Goal: Task Accomplishment & Management: Manage account settings

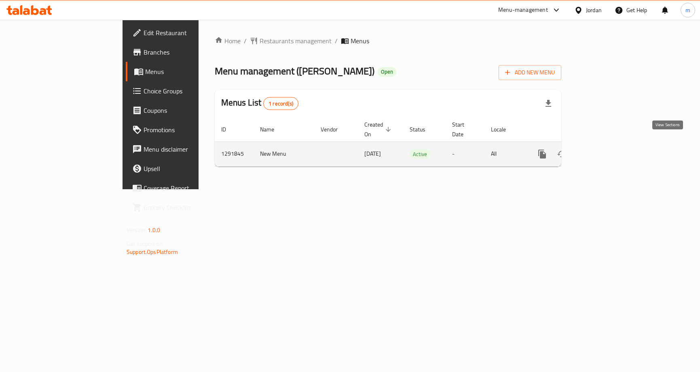
click at [604, 150] on icon "enhanced table" at bounding box center [600, 153] width 7 height 7
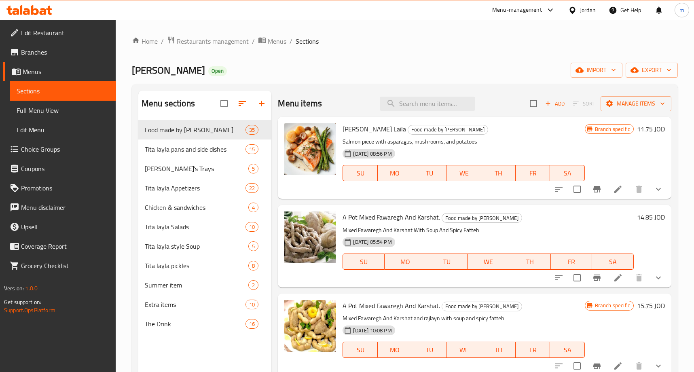
click at [57, 151] on span "Choice Groups" at bounding box center [65, 149] width 89 height 10
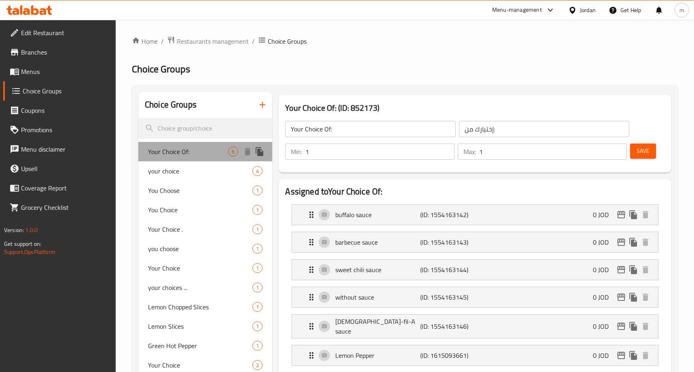
click at [201, 154] on span "Your Choice Of:" at bounding box center [188, 152] width 80 height 10
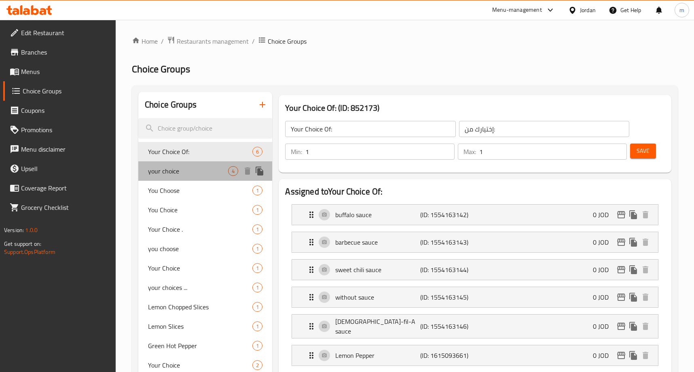
click at [212, 168] on span "your choice" at bounding box center [188, 171] width 80 height 10
type input "your choice"
type input "اختيارك"
type input "0"
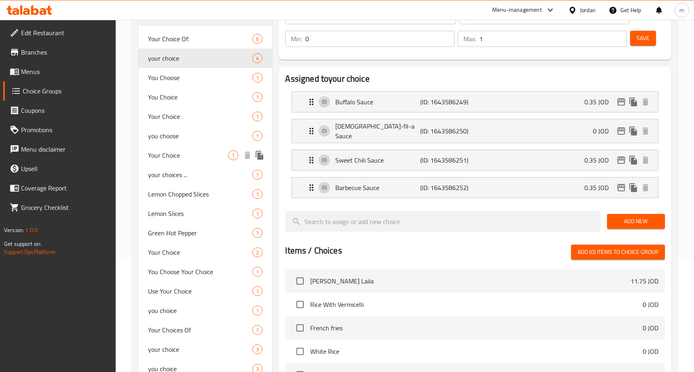
scroll to position [121, 0]
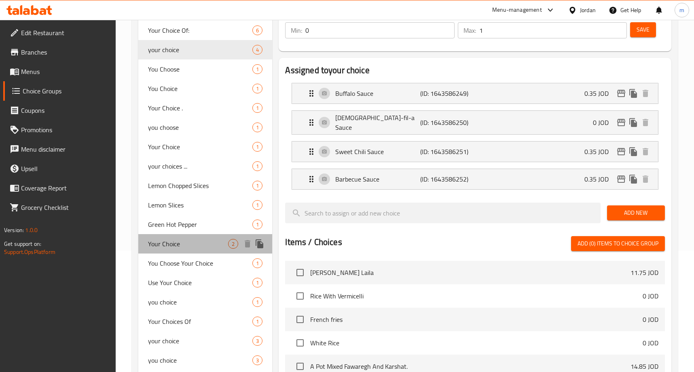
click at [215, 250] on div "Your Choice 2" at bounding box center [205, 243] width 134 height 19
type input "Your Choice"
type input "1"
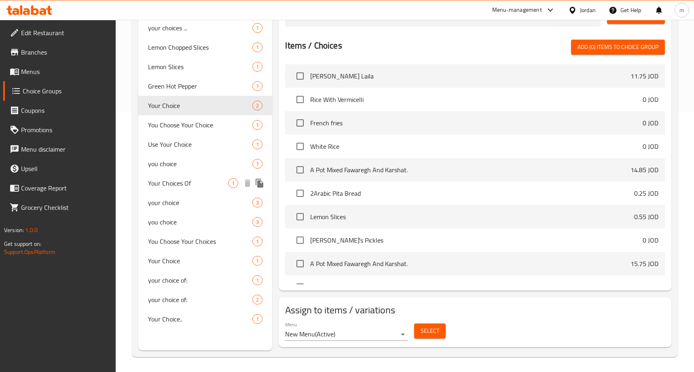
scroll to position [261, 0]
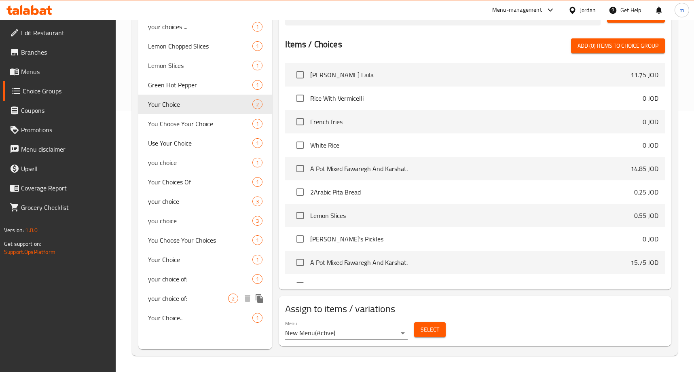
click at [191, 293] on div "your choice of: 2" at bounding box center [205, 298] width 134 height 19
type input "your choice of:"
type input "إختيارك من :"
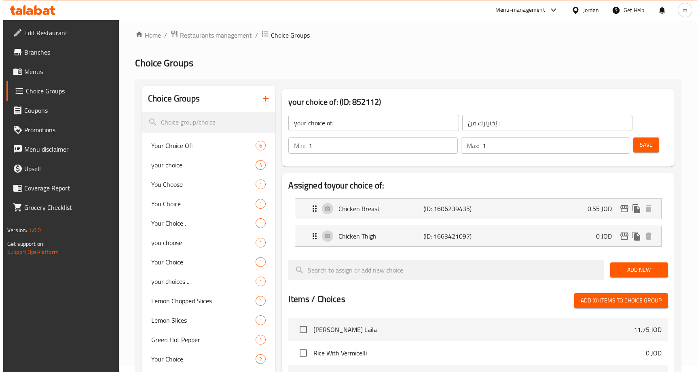
scroll to position [0, 0]
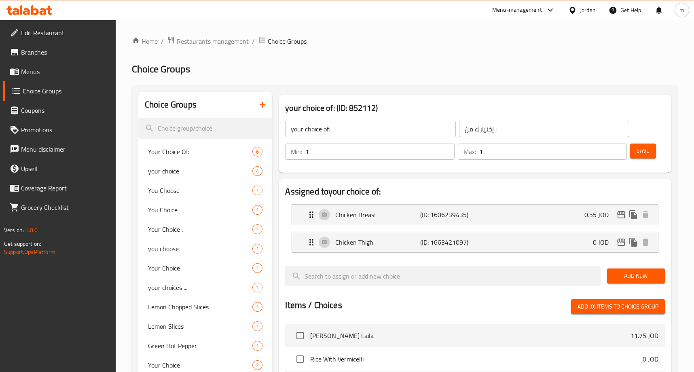
click at [384, 105] on h3 "your choice of: (ID: 852112)" at bounding box center [474, 107] width 379 height 13
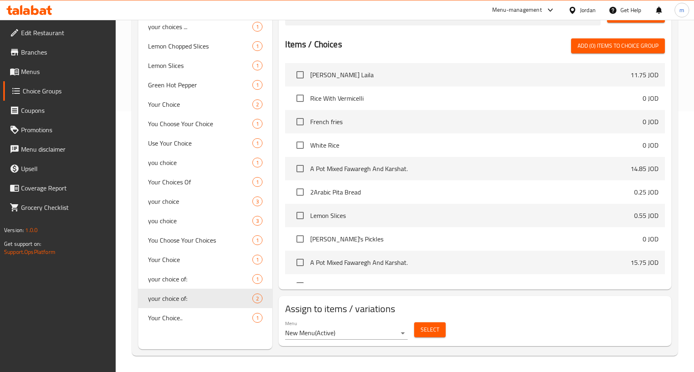
click at [422, 331] on span "Select" at bounding box center [429, 330] width 19 height 10
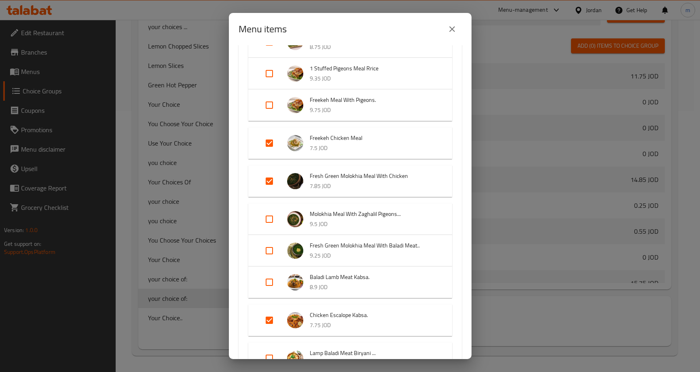
scroll to position [283, 0]
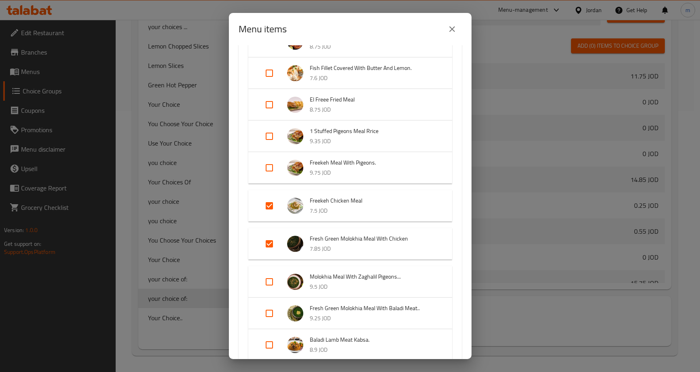
click at [514, 316] on div "Menu items 6 / 132 items selected ​ Food made by Tita [PERSON_NAME] [PERSON_NAM…" at bounding box center [350, 186] width 700 height 372
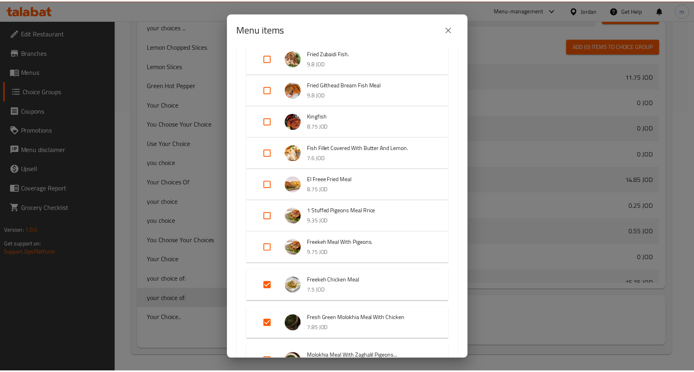
scroll to position [0, 0]
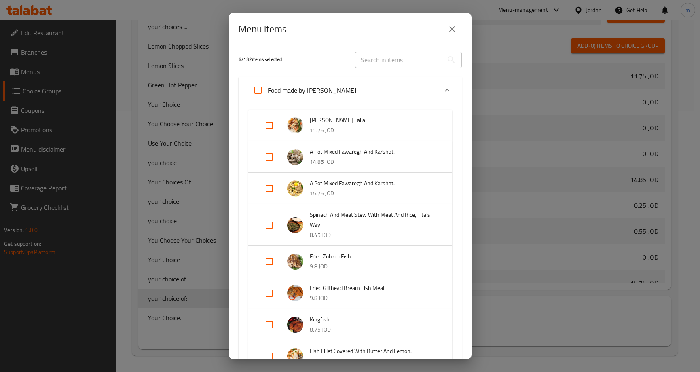
click at [453, 29] on icon "close" at bounding box center [452, 29] width 10 height 10
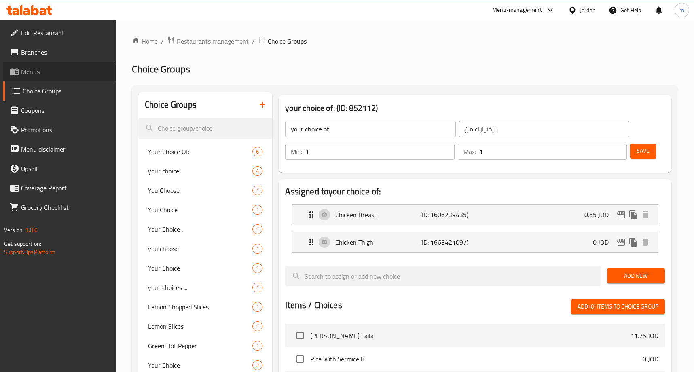
click at [57, 76] on link "Menus" at bounding box center [59, 71] width 113 height 19
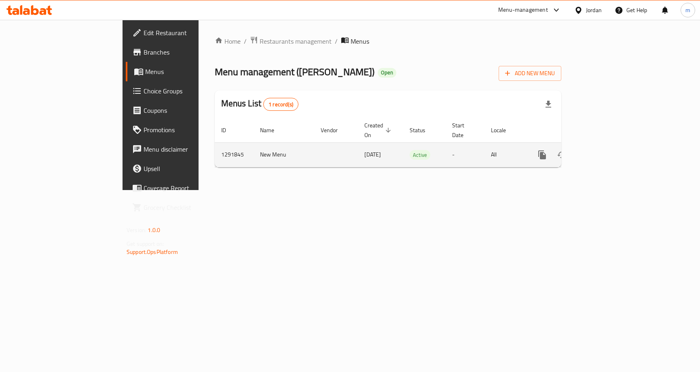
drag, startPoint x: 670, startPoint y: 148, endPoint x: 435, endPoint y: 78, distance: 245.1
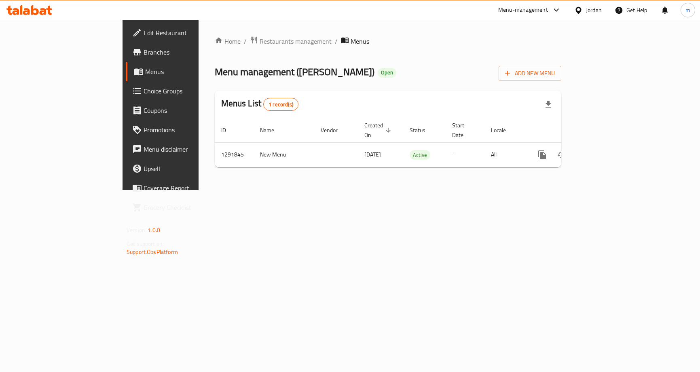
click at [605, 150] on icon "enhanced table" at bounding box center [600, 155] width 10 height 10
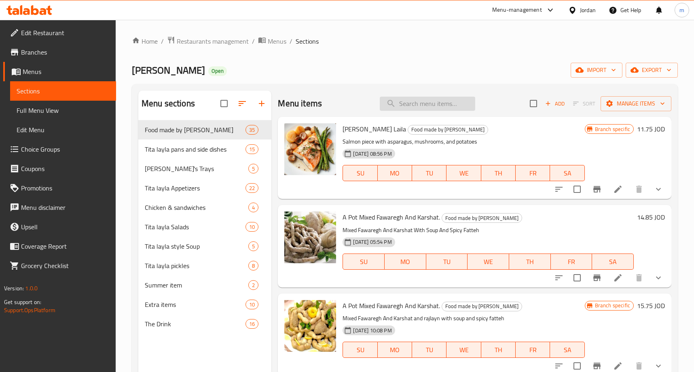
click at [418, 106] on input "search" at bounding box center [427, 104] width 95 height 14
type input "ب"
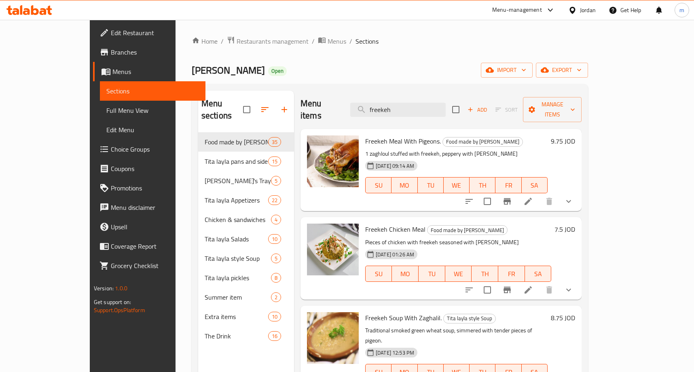
type input "freekeh"
click at [539, 283] on li at bounding box center [528, 290] width 23 height 15
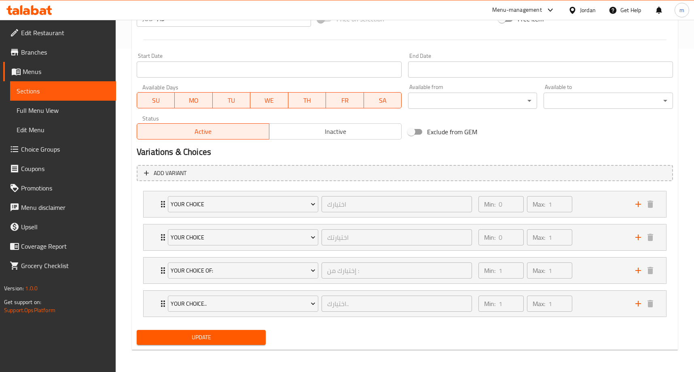
scroll to position [324, 0]
click at [614, 203] on div "Min: 0 ​ Max: 1 ​" at bounding box center [551, 204] width 157 height 26
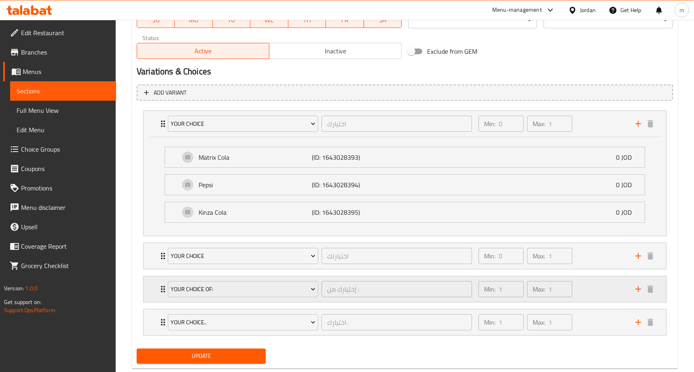
scroll to position [405, 0]
click at [597, 254] on div "Min: 0 ​ Max: 1 ​" at bounding box center [551, 255] width 157 height 26
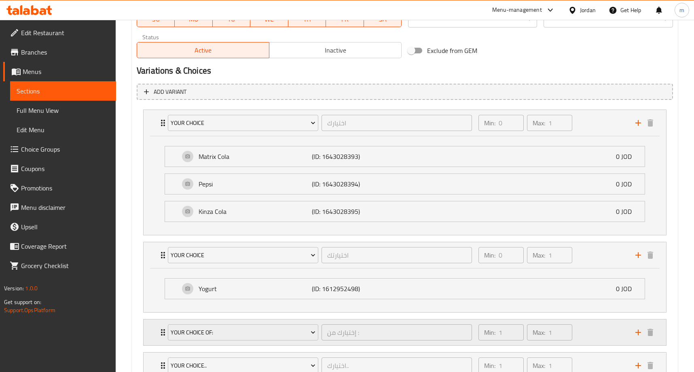
click at [608, 325] on div "Min: 1 ​ Max: 1 ​" at bounding box center [551, 332] width 157 height 26
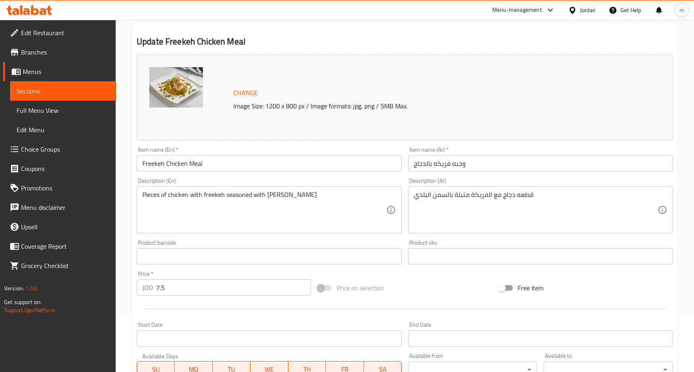
scroll to position [53, 0]
click at [667, 58] on div "Change Image Size: 1200 x 800 px / Image formats: jpg, png / 5MB Max." at bounding box center [405, 99] width 536 height 86
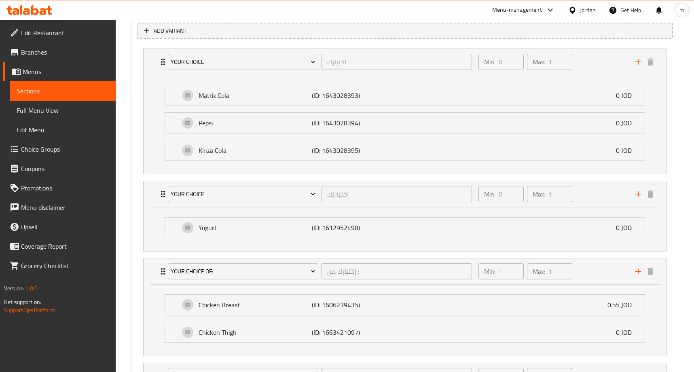
scroll to position [377, 0]
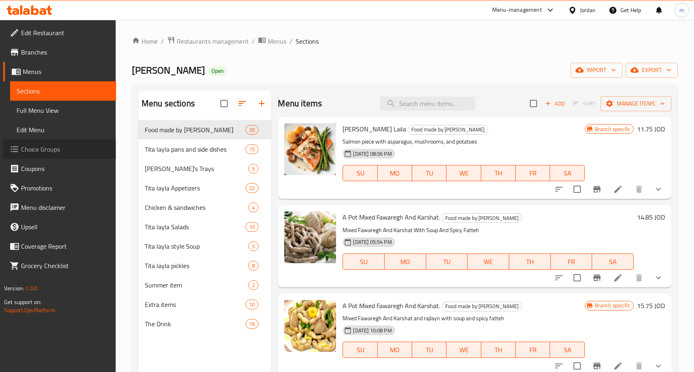
click at [76, 142] on link "Choice Groups" at bounding box center [59, 148] width 113 height 19
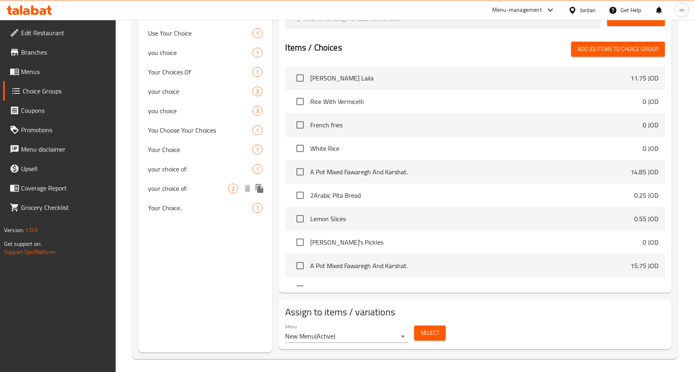
click at [225, 184] on span "your choice of:" at bounding box center [188, 189] width 80 height 10
type input "your choice of:"
type input "إختيارك من :"
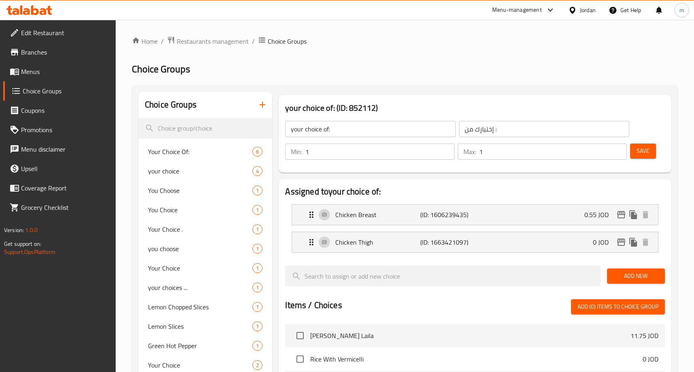
click at [482, 80] on div "Home / Restaurants management / Choice Groups Choice Groups Choice Groups Your …" at bounding box center [405, 326] width 546 height 580
click at [217, 46] on span "Restaurants management" at bounding box center [213, 41] width 72 height 10
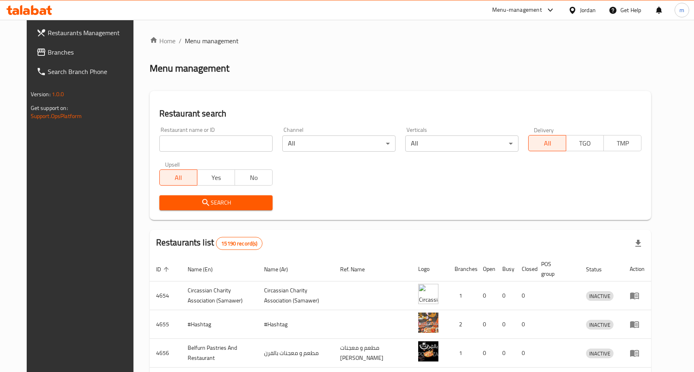
click at [55, 51] on div at bounding box center [347, 186] width 694 height 372
click at [55, 51] on span "Branches" at bounding box center [92, 52] width 89 height 10
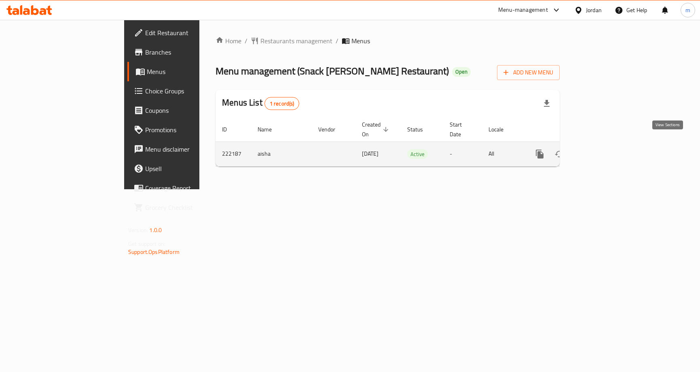
click at [603, 149] on icon "enhanced table" at bounding box center [598, 154] width 10 height 10
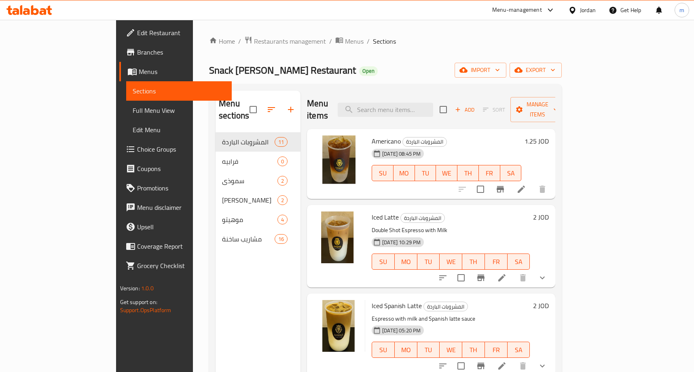
click at [137, 152] on span "Choice Groups" at bounding box center [181, 149] width 89 height 10
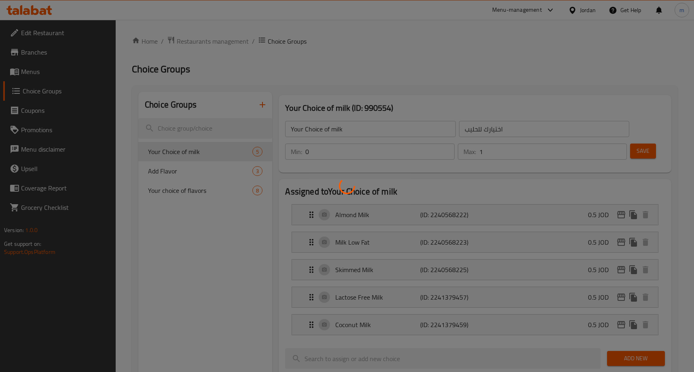
click at [225, 195] on div at bounding box center [347, 186] width 694 height 372
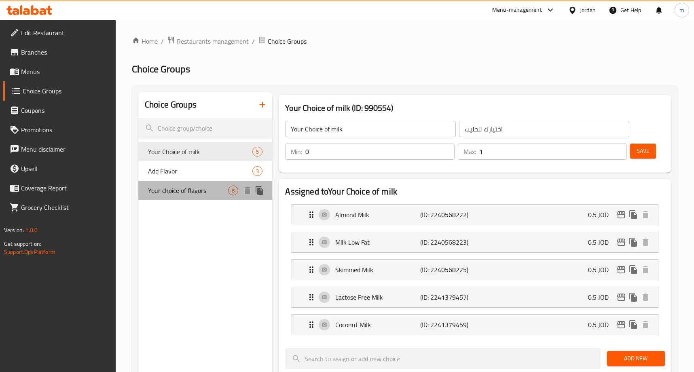
click at [217, 189] on span "Your choice of flavors" at bounding box center [188, 191] width 80 height 10
type input "Your choice of flavors"
type input "إختيارك للنكهات"
type input "1"
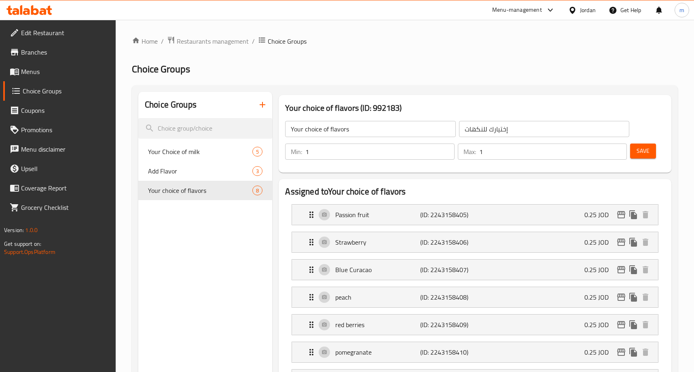
click at [435, 75] on h2 "Choice Groups" at bounding box center [405, 69] width 546 height 13
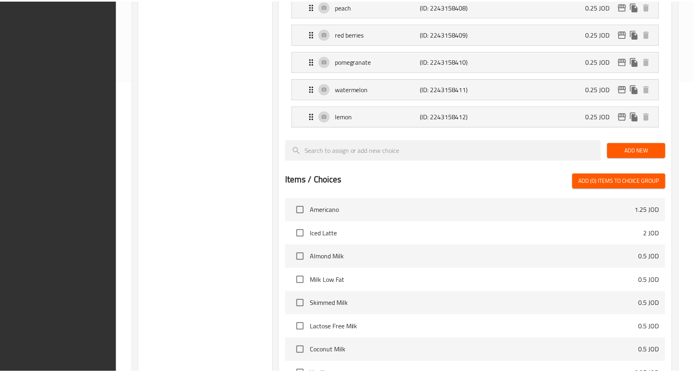
scroll to position [426, 0]
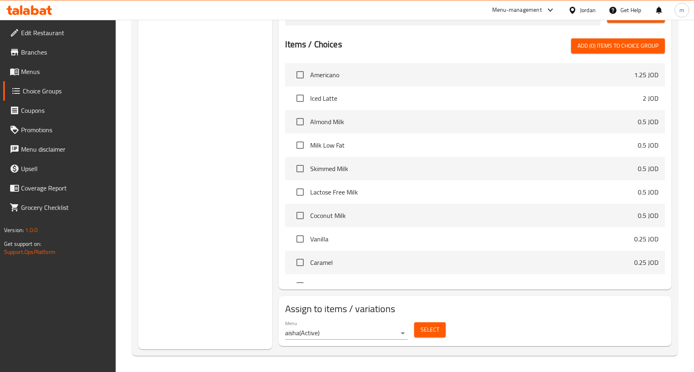
click at [215, 134] on div "Choice Groups Your Choice of milk 5 Add Flavor 3 Your choice of flavors 8" at bounding box center [205, 7] width 134 height 683
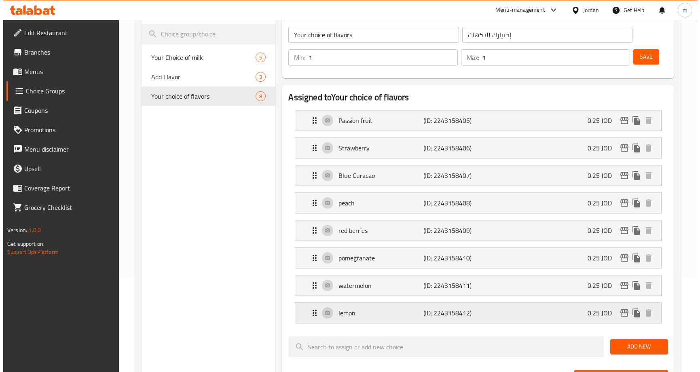
scroll to position [0, 0]
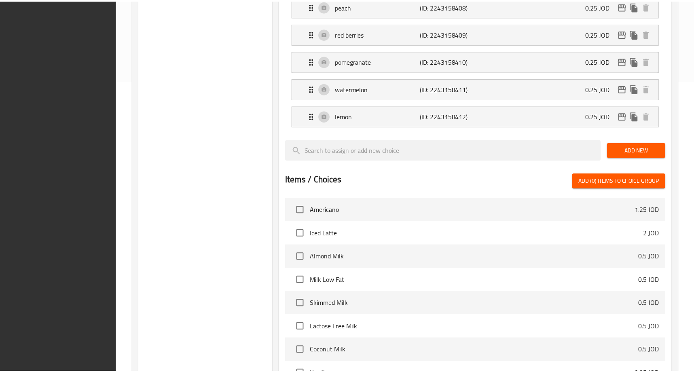
scroll to position [426, 0]
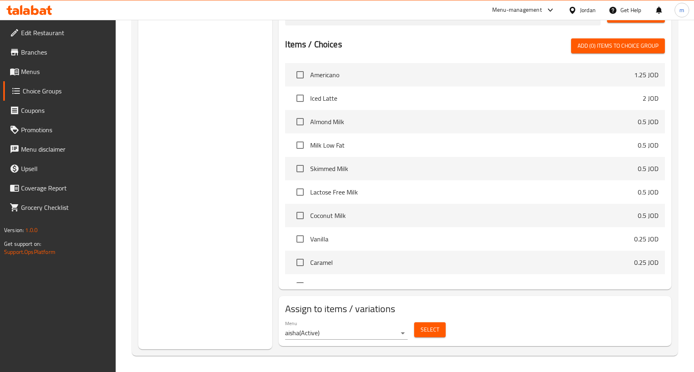
click at [195, 143] on div "Choice Groups Your Choice of milk 5 Add Flavor 3 Your choice of flavors 8" at bounding box center [205, 7] width 134 height 683
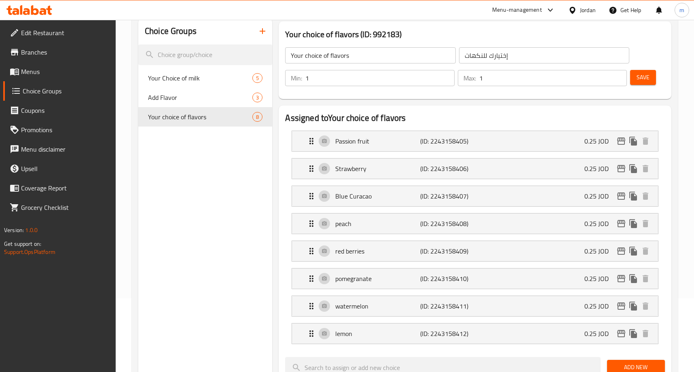
scroll to position [0, 0]
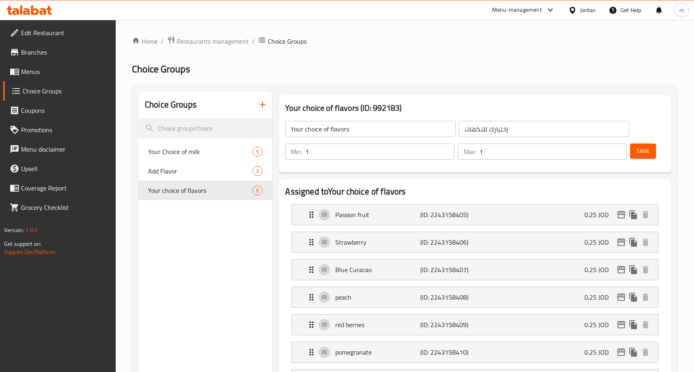
click at [222, 42] on span "Restaurants management" at bounding box center [213, 41] width 72 height 10
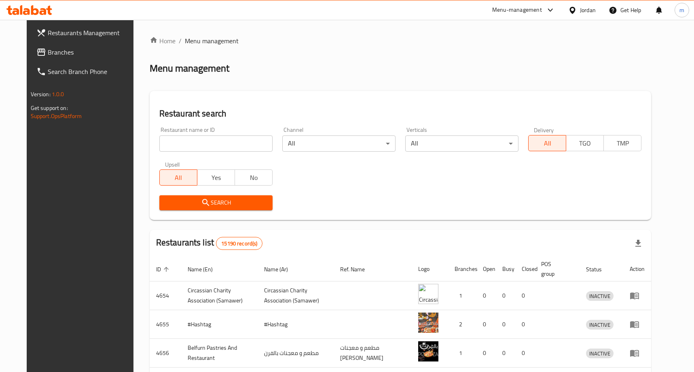
click at [43, 47] on div at bounding box center [347, 186] width 694 height 372
click at [48, 47] on span "Branches" at bounding box center [92, 52] width 89 height 10
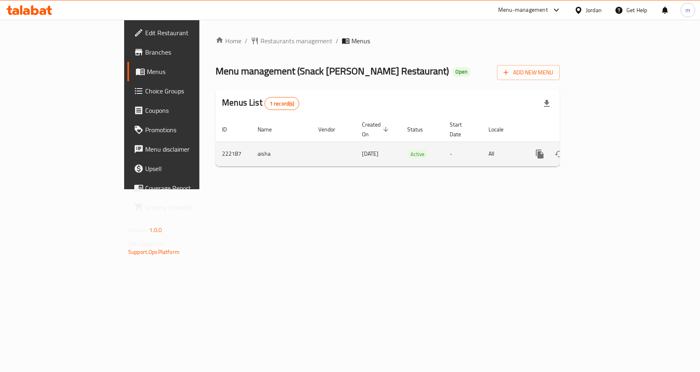
click at [603, 149] on icon "enhanced table" at bounding box center [598, 154] width 10 height 10
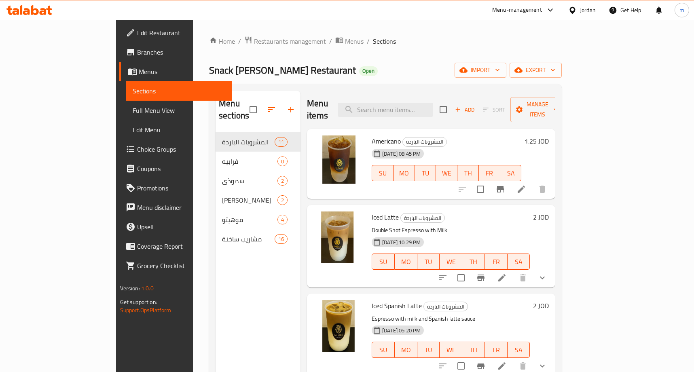
click at [137, 152] on span "Choice Groups" at bounding box center [181, 149] width 89 height 10
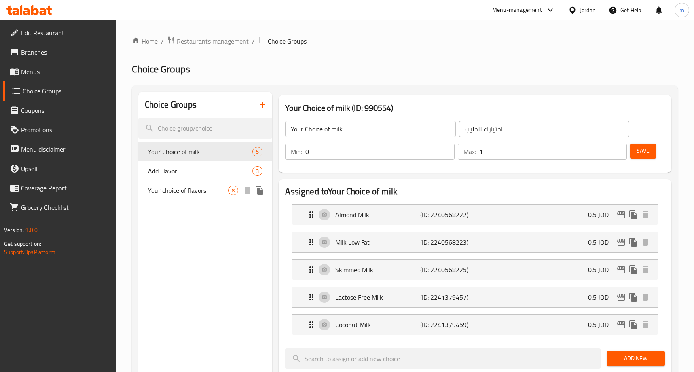
click at [192, 186] on span "Your choice of flavors" at bounding box center [188, 191] width 80 height 10
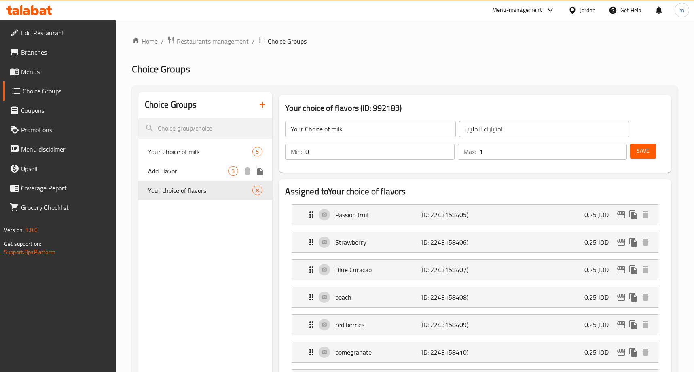
type input "Your choice of flavors"
type input "إختيارك للنكهات"
type input "1"
click at [417, 72] on h2 "Choice Groups" at bounding box center [405, 69] width 546 height 13
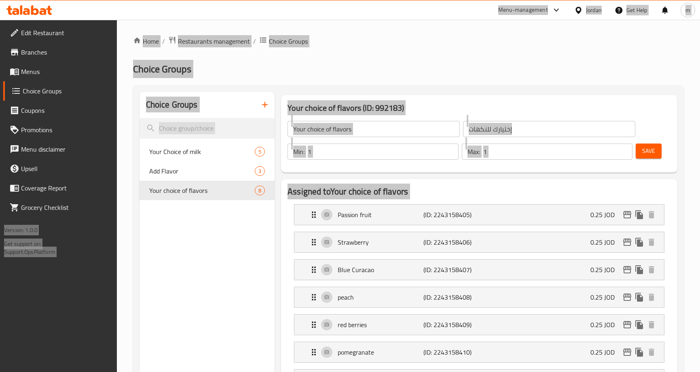
scroll to position [291, 0]
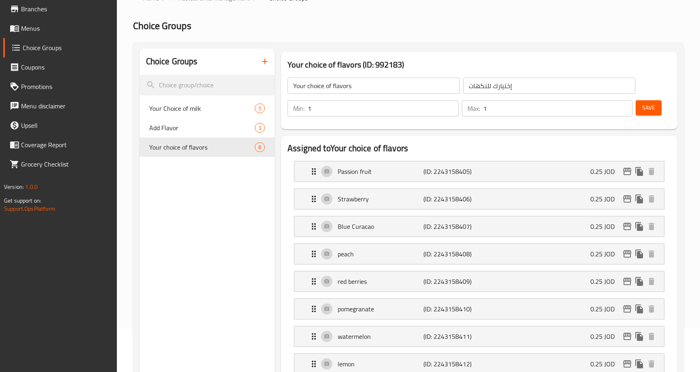
scroll to position [0, 0]
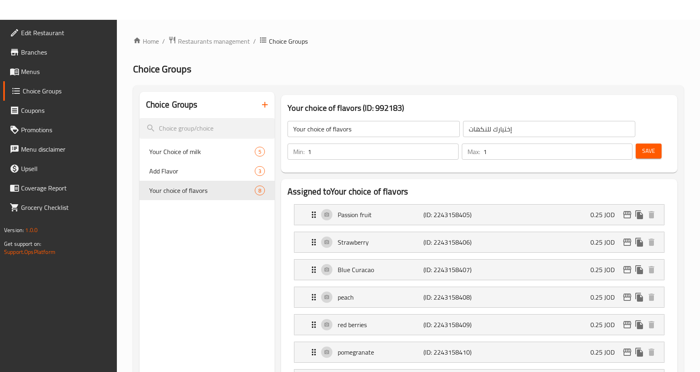
click at [447, 42] on ol "Home / Restaurants management / Choice Groups" at bounding box center [408, 41] width 551 height 11
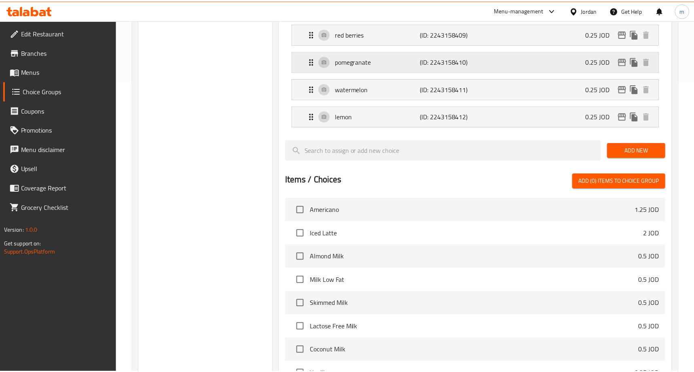
scroll to position [426, 0]
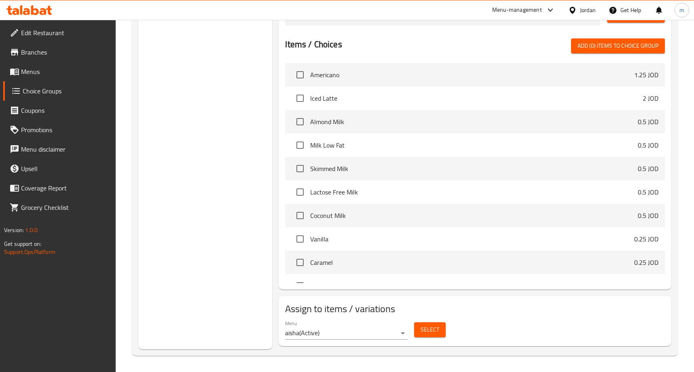
click at [234, 141] on div "Choice Groups Your Choice of milk 5 Add Flavor 3 Your choice of flavors 8" at bounding box center [205, 7] width 134 height 683
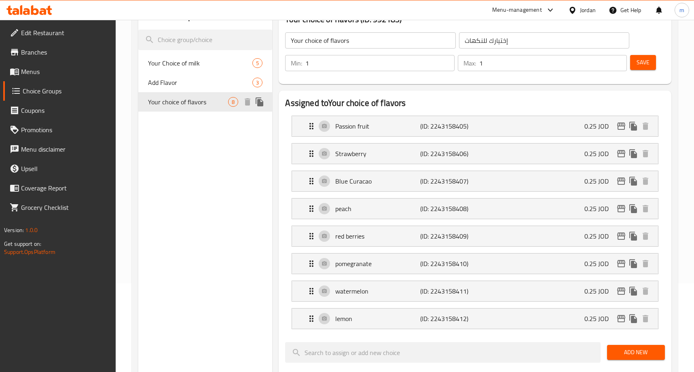
scroll to position [0, 0]
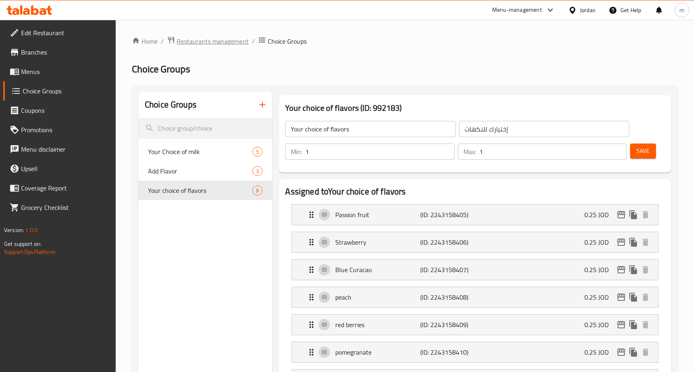
click at [220, 40] on span "Restaurants management" at bounding box center [213, 41] width 72 height 10
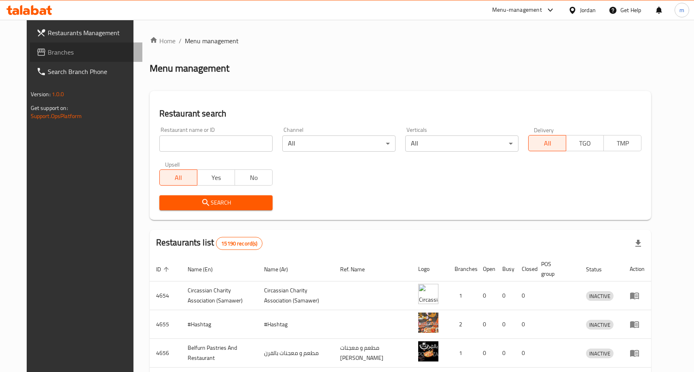
click at [48, 49] on span "Branches" at bounding box center [92, 52] width 89 height 10
